Goal: Task Accomplishment & Management: Manage account settings

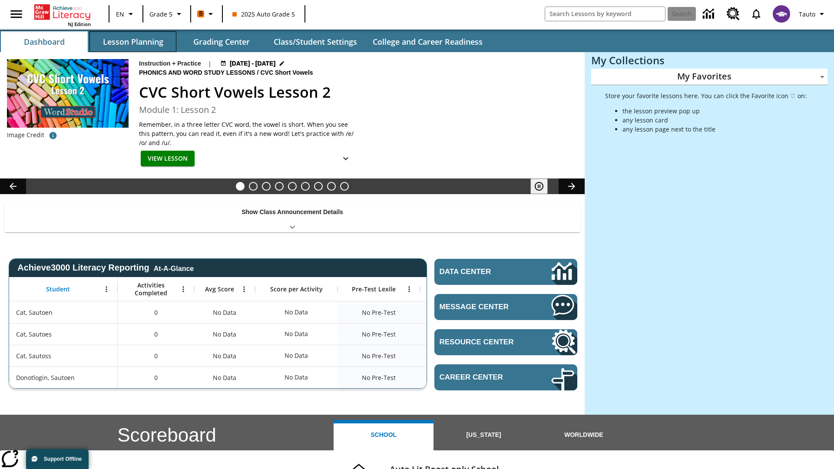
click at [133, 42] on button "Lesson Planning" at bounding box center [132, 41] width 87 height 21
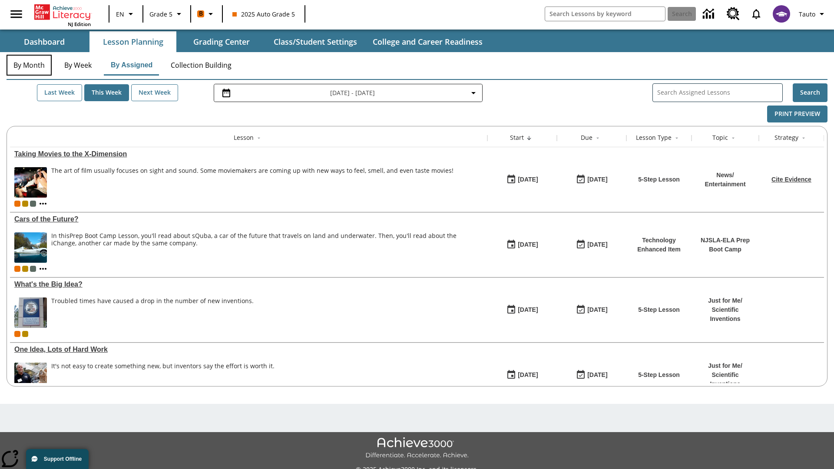
click at [29, 65] on button "By Month" at bounding box center [29, 65] width 45 height 21
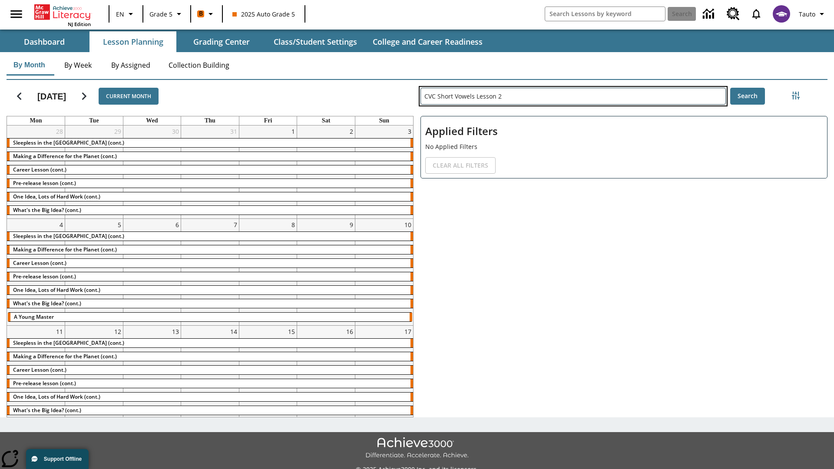
type input "CVC Short Vowels Lesson 2"
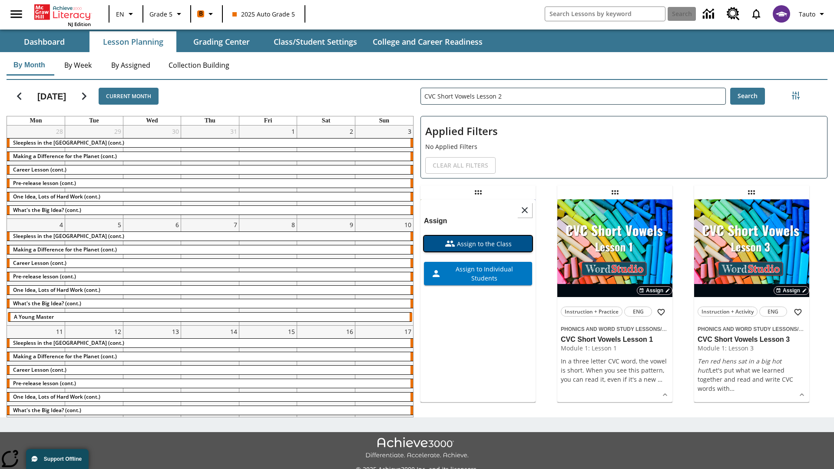
click at [478, 239] on span "Assign to the Class" at bounding box center [483, 243] width 56 height 9
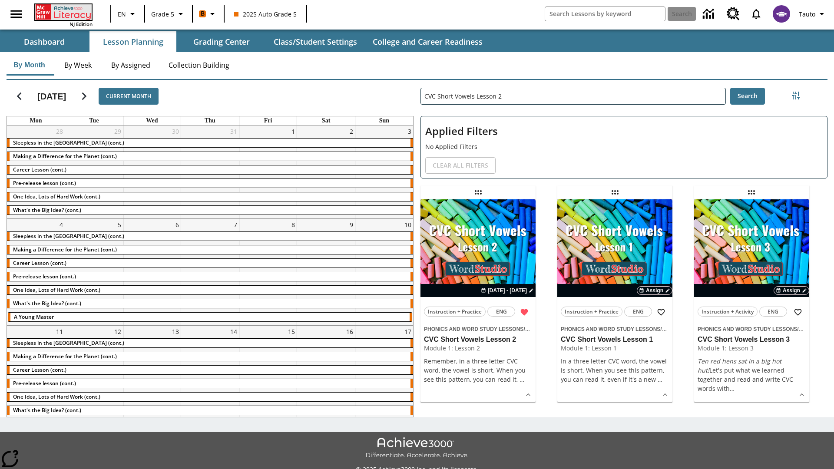
click at [63, 12] on icon "Home" at bounding box center [64, 12] width 58 height 16
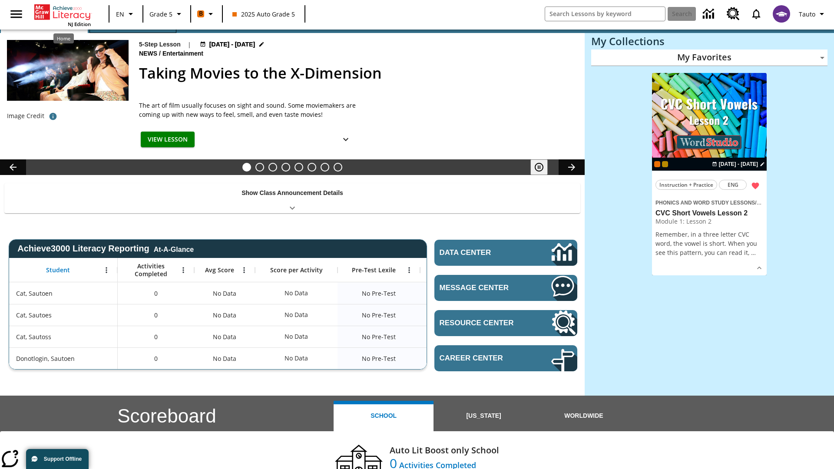
click at [133, 33] on button "Lesson Planning" at bounding box center [132, 22] width 87 height 21
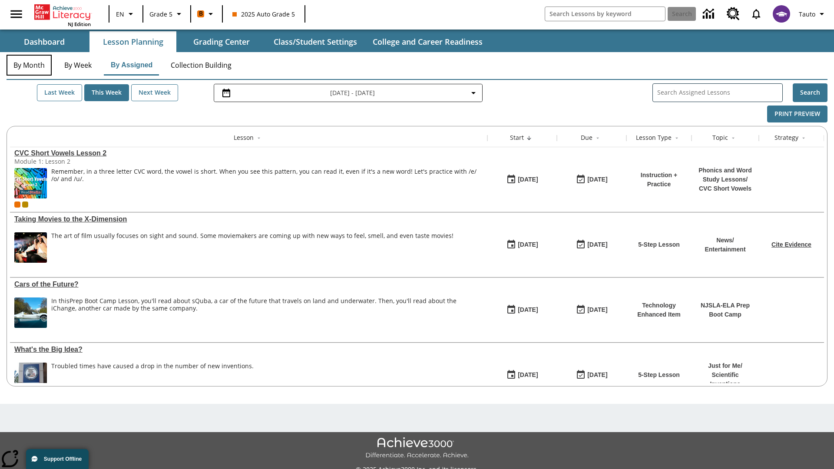
click at [29, 65] on button "By Month" at bounding box center [29, 65] width 45 height 21
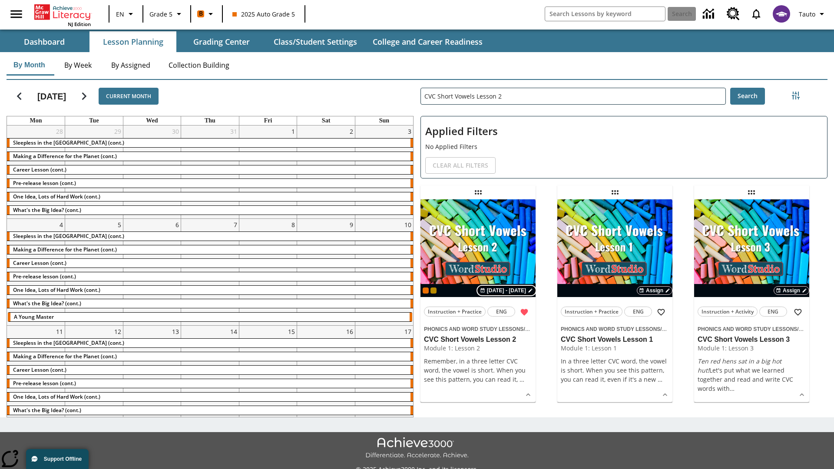
click at [507, 291] on span "[DATE] - [DATE]" at bounding box center [506, 291] width 39 height 8
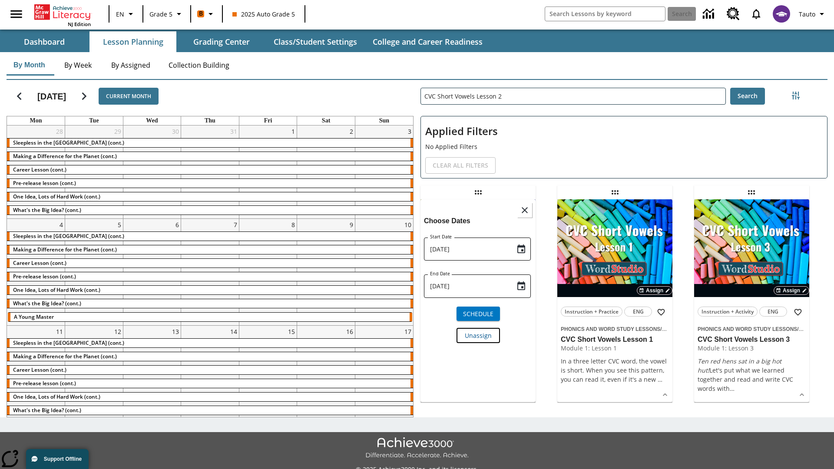
click at [478, 331] on span "Unassign" at bounding box center [478, 335] width 27 height 9
